Goal: Task Accomplishment & Management: Use online tool/utility

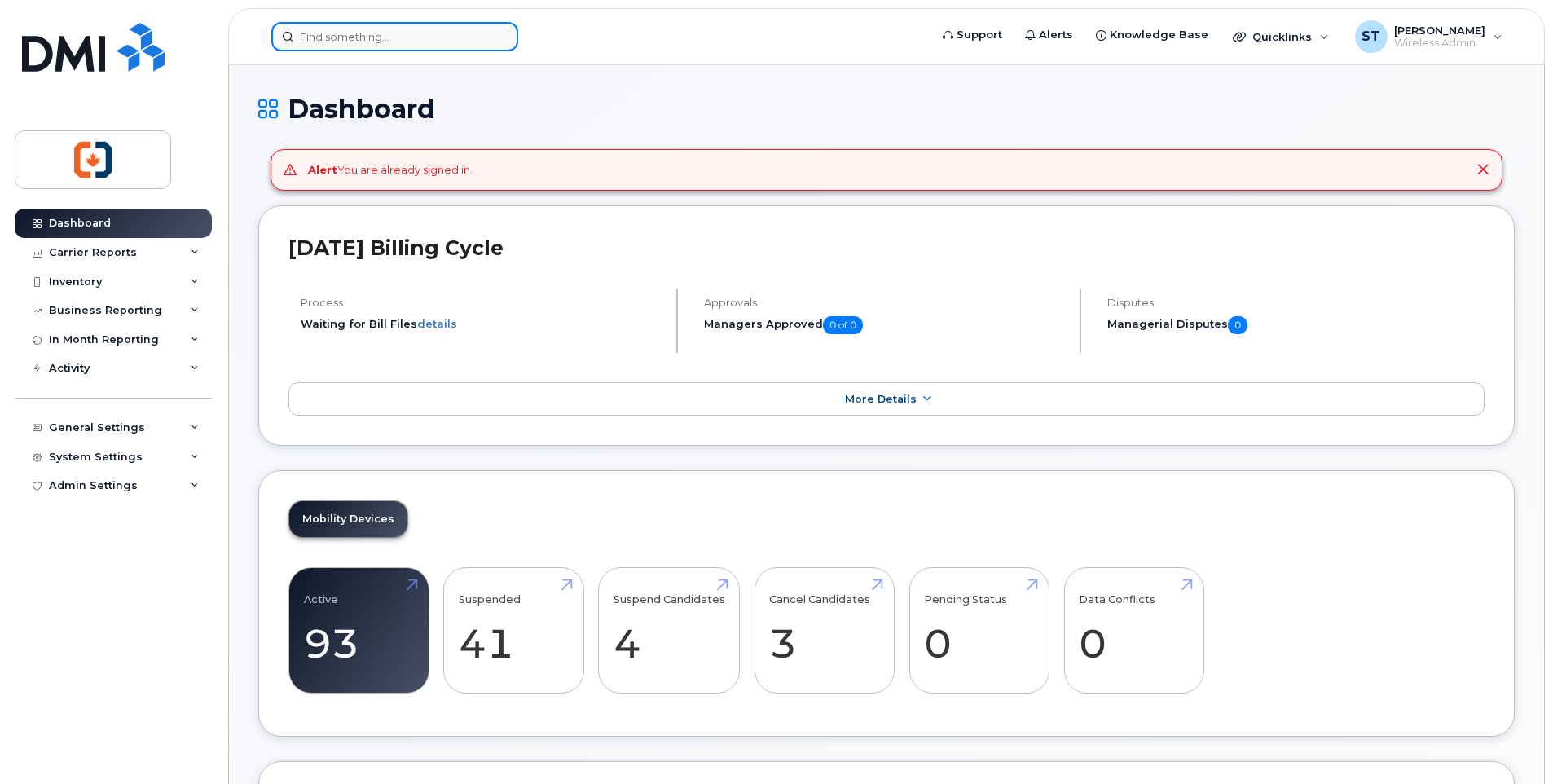
click at [405, 38] on input at bounding box center [395, 37] width 247 height 30
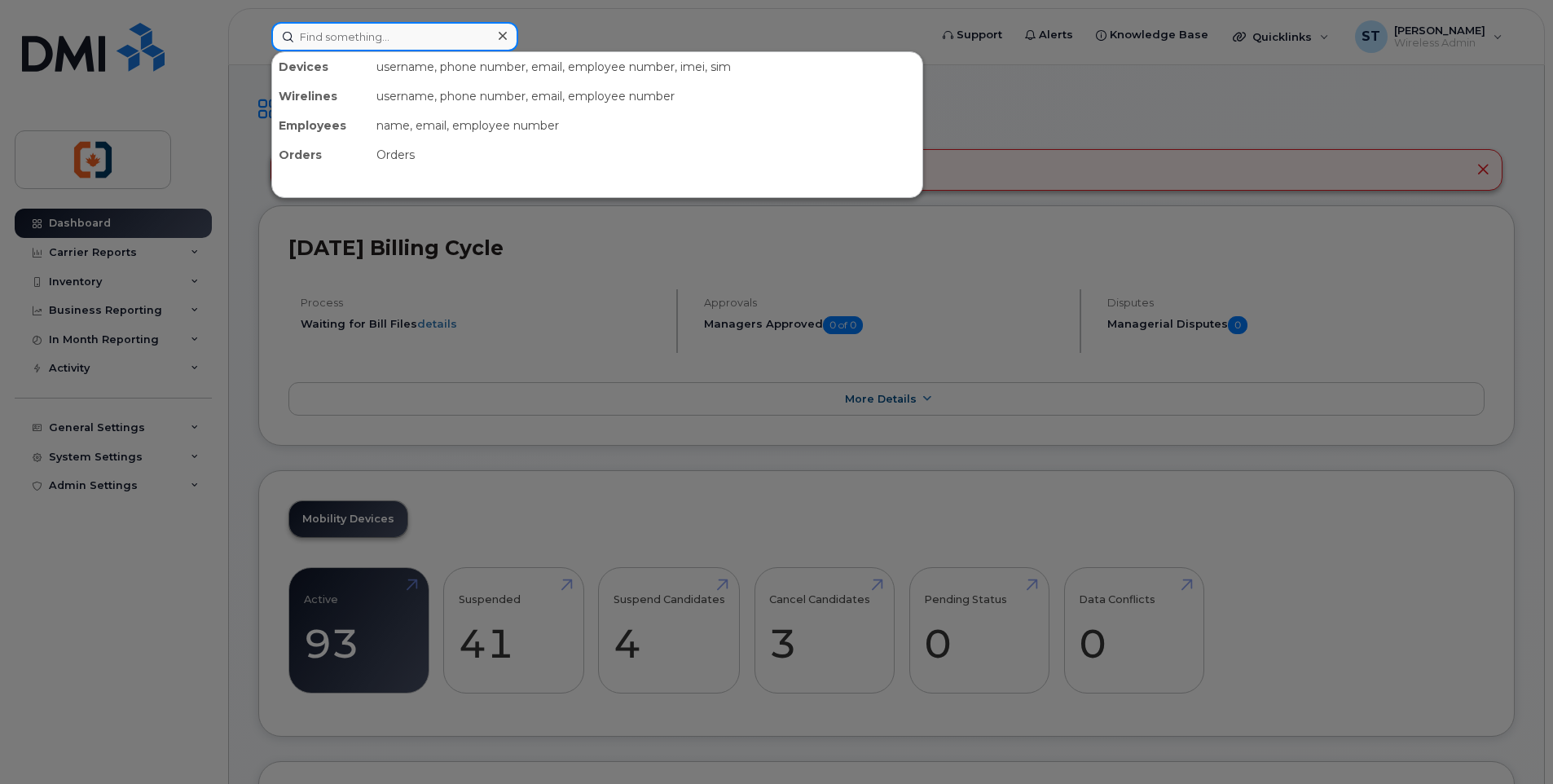
paste input "2507323018"
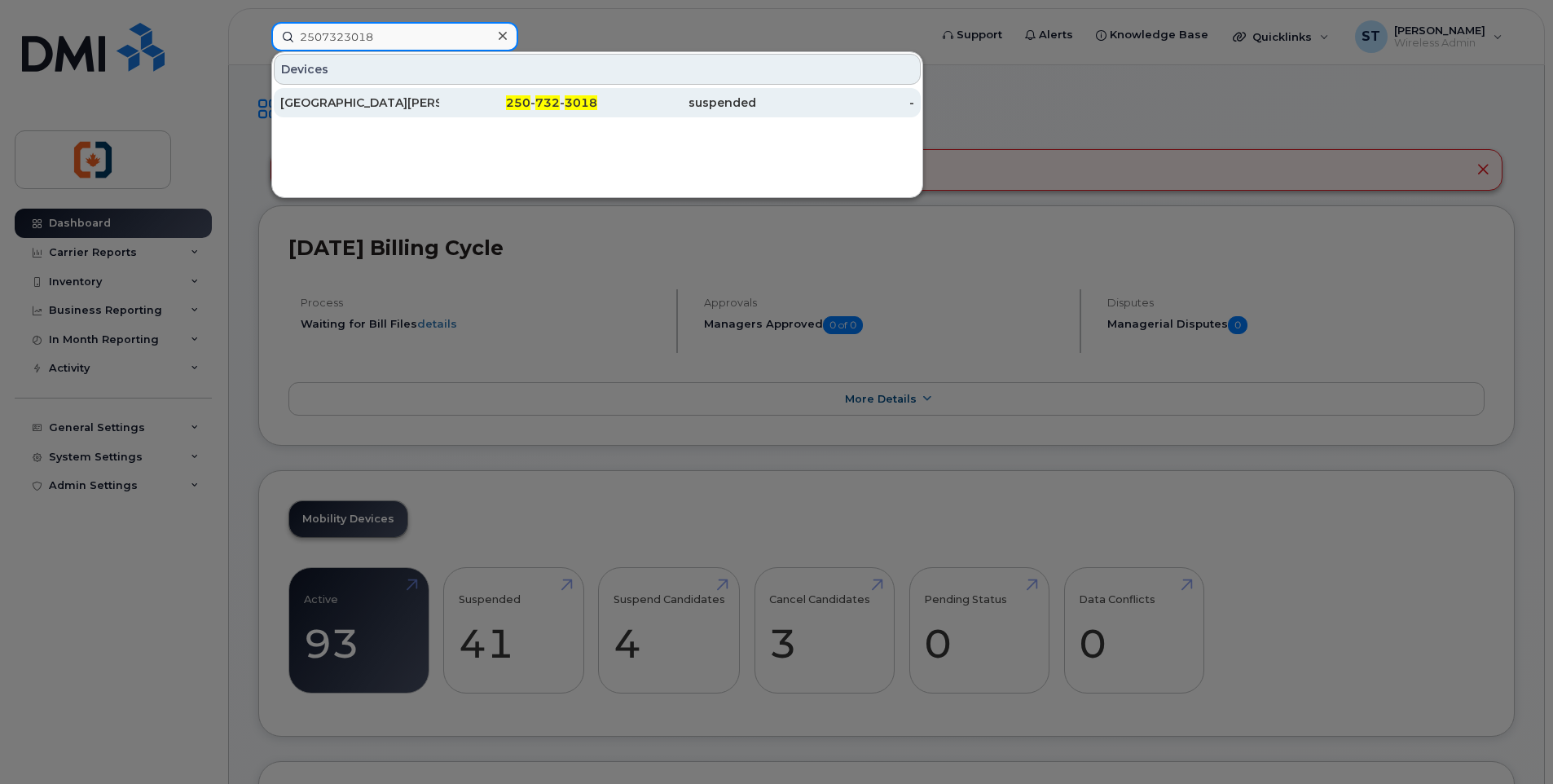
type input "2507323018"
click at [427, 98] on div "[GEOGRAPHIC_DATA][PERSON_NAME]" at bounding box center [360, 103] width 159 height 17
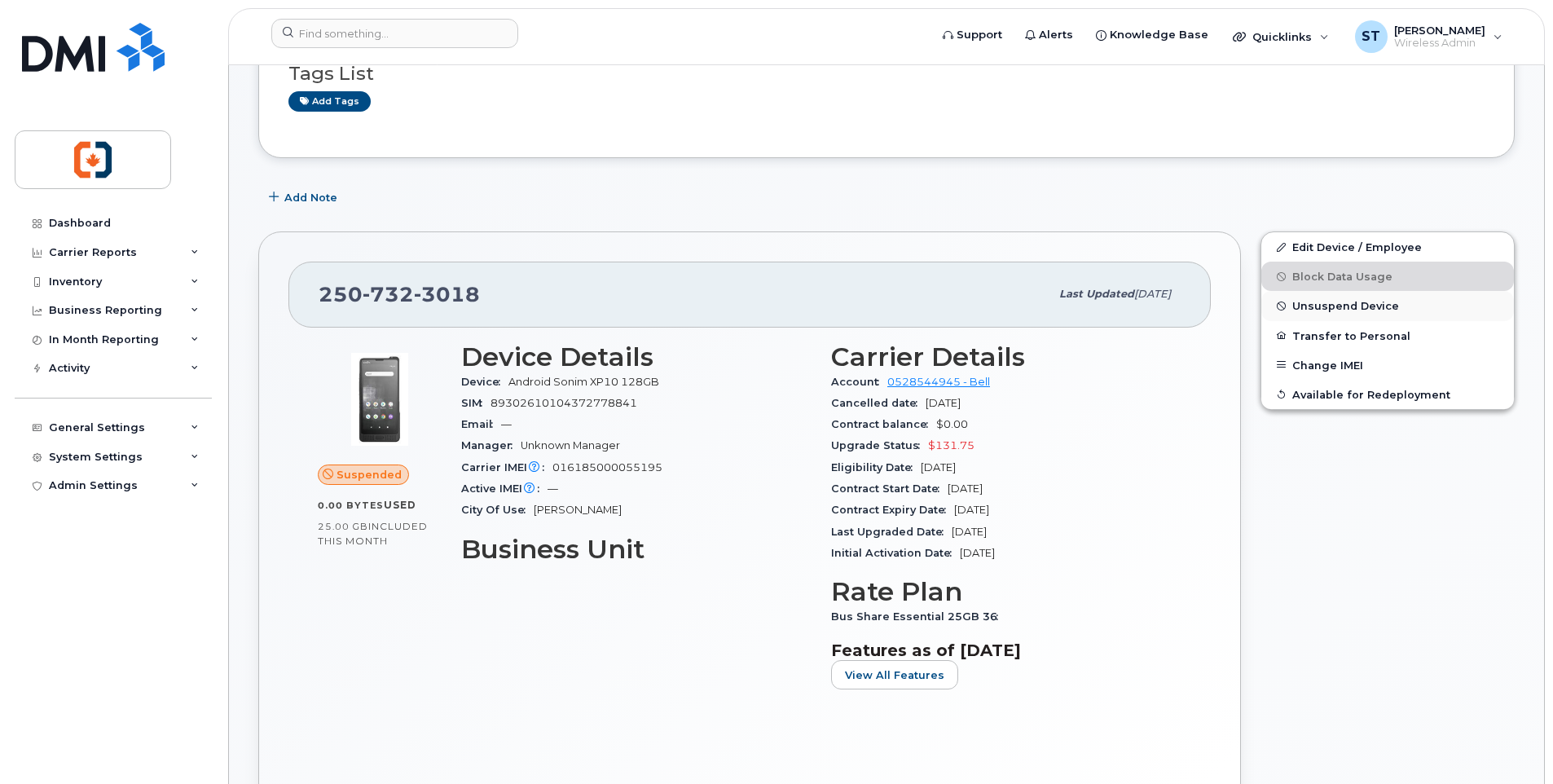
scroll to position [326, 0]
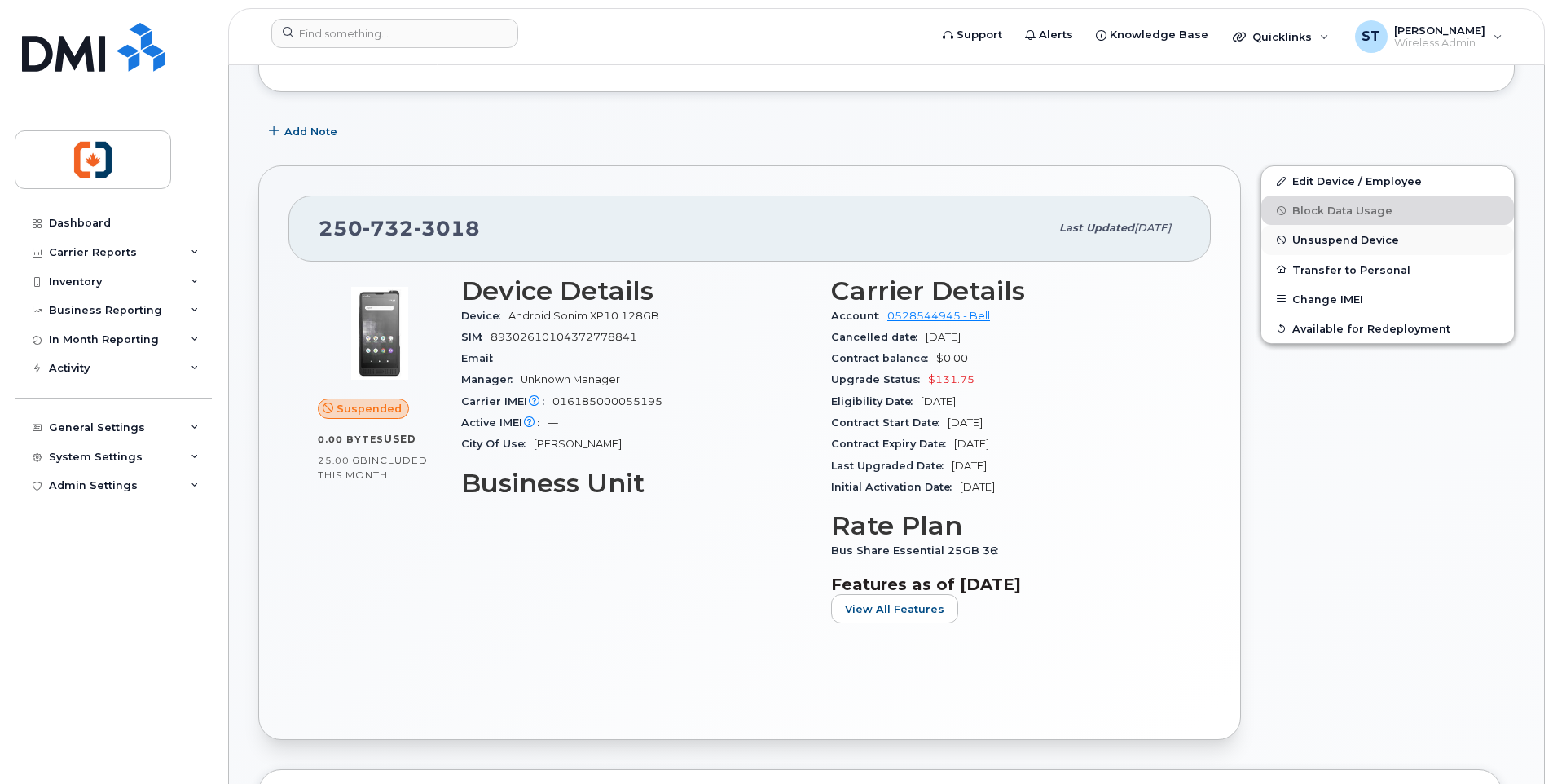
click at [1329, 242] on span "Unsuspend Device" at bounding box center [1346, 240] width 106 height 12
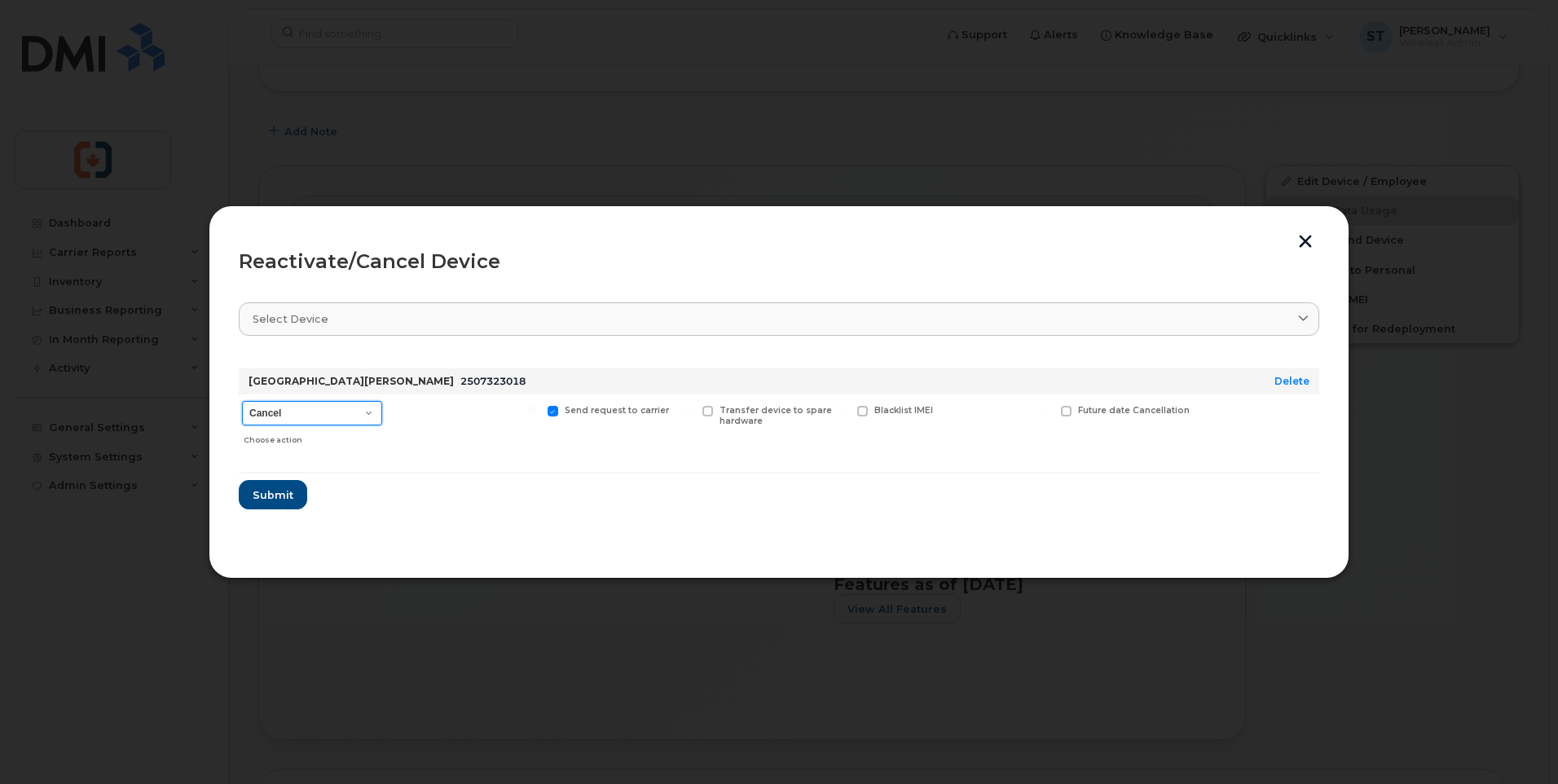
click at [283, 416] on select "Cancel Suspend - Extend Suspension Reactivate" at bounding box center [311, 413] width 140 height 24
select select "[object Object]"
click at [242, 401] on select "Cancel Suspend - Extend Suspension Reactivate" at bounding box center [311, 413] width 140 height 24
click at [274, 497] on span "Submit" at bounding box center [272, 494] width 41 height 16
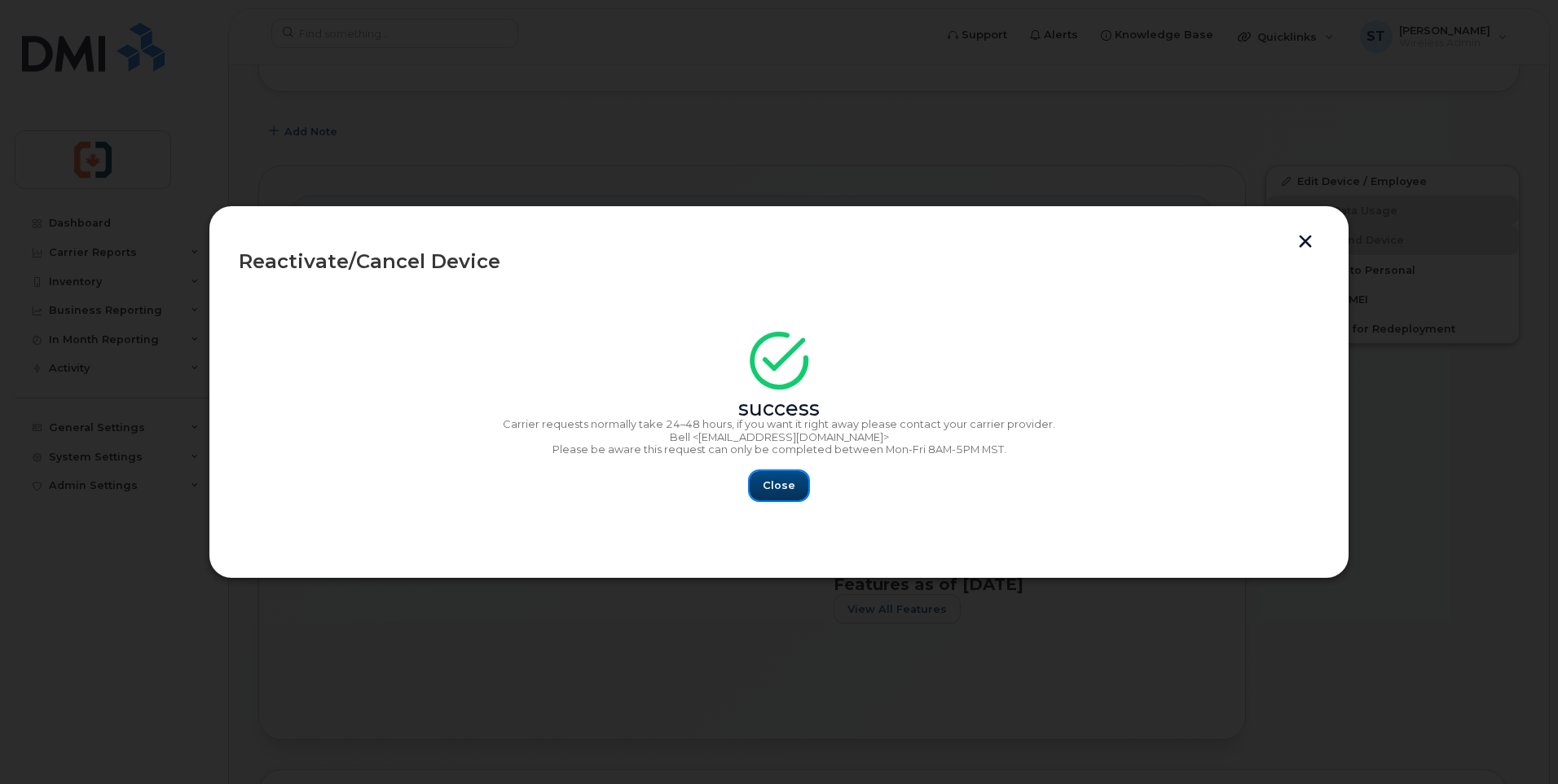
click at [775, 490] on span "Close" at bounding box center [779, 485] width 32 height 16
